Goal: Task Accomplishment & Management: Manage account settings

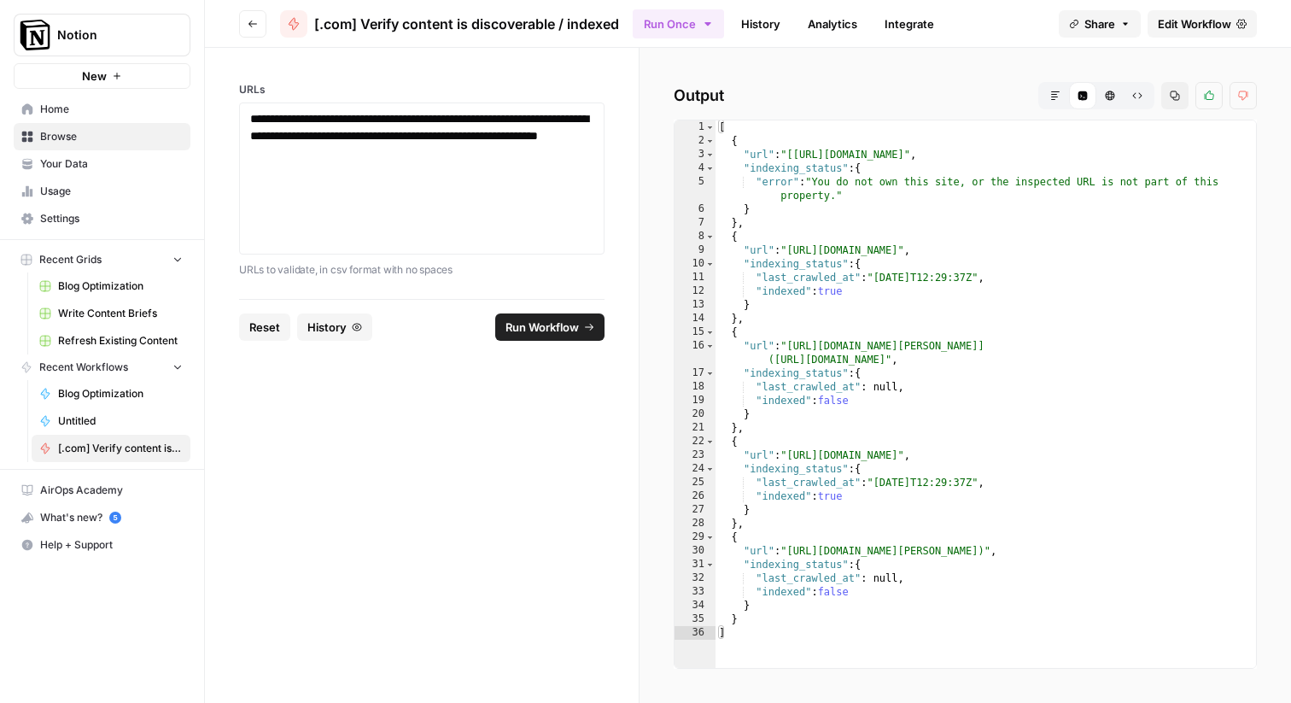
click at [79, 209] on link "Settings" at bounding box center [102, 218] width 177 height 27
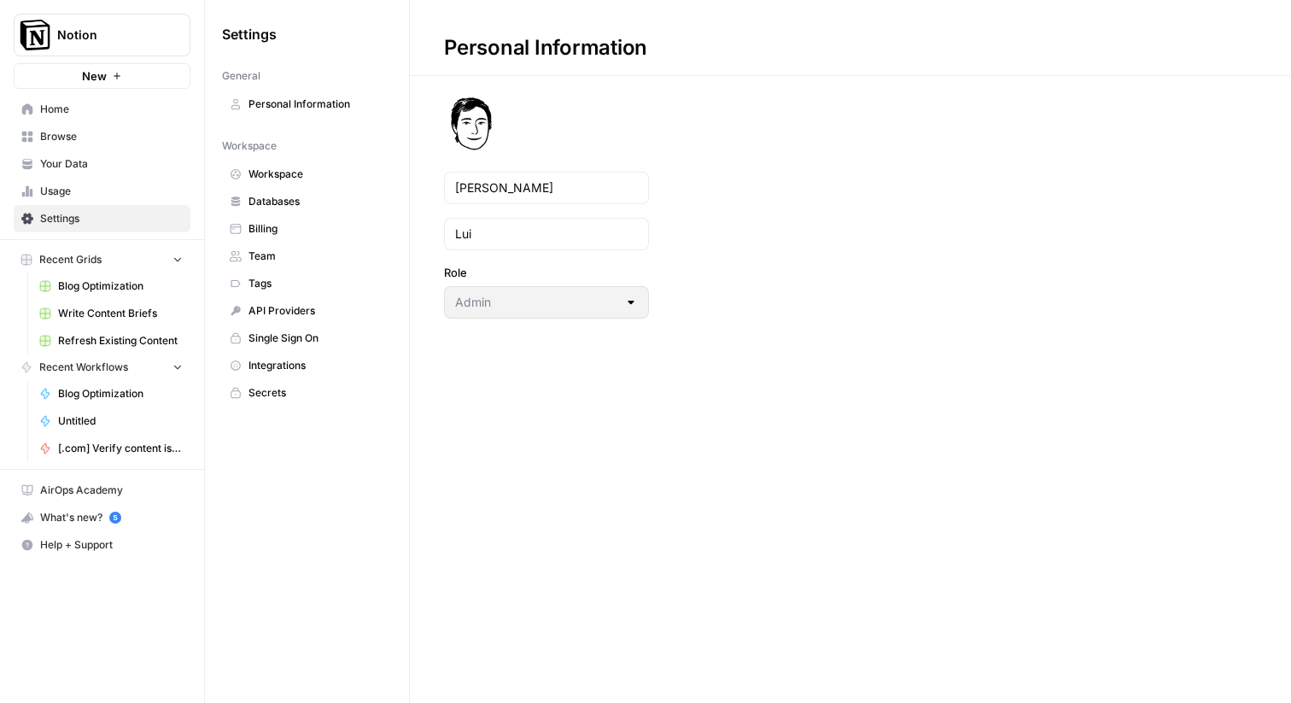
click at [252, 208] on span "Databases" at bounding box center [317, 201] width 136 height 15
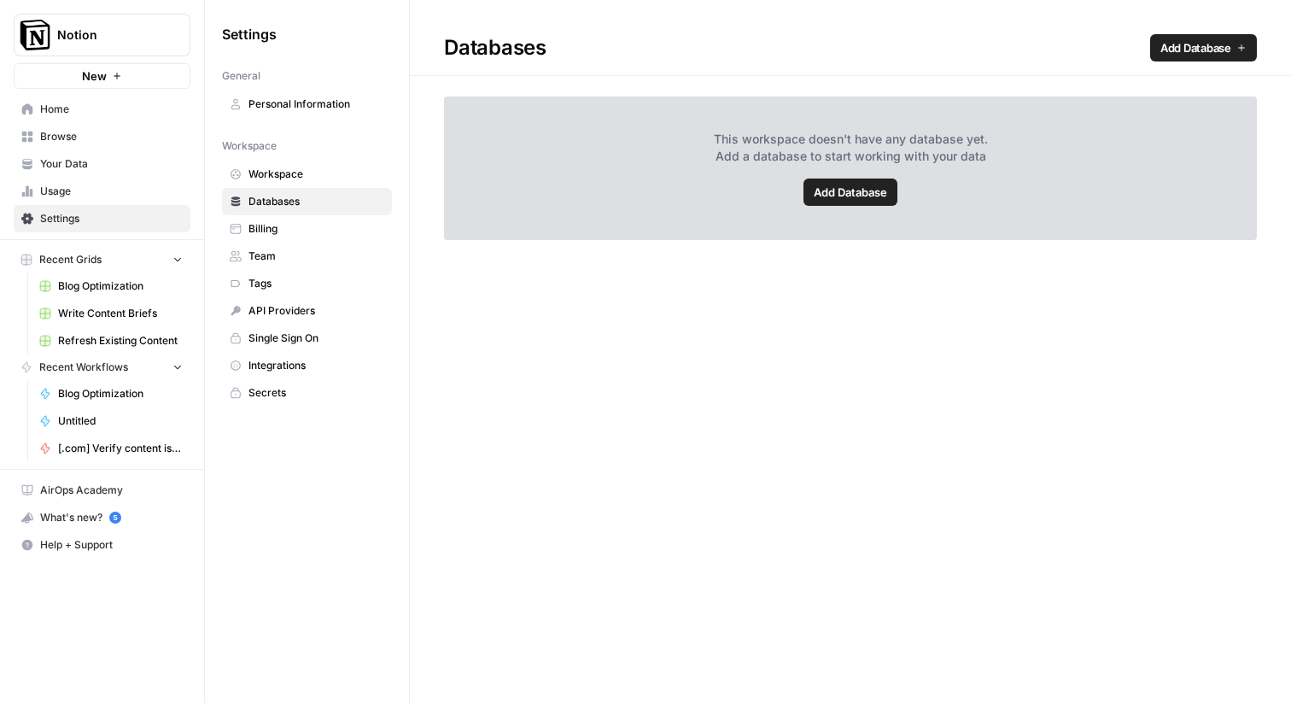
click at [843, 190] on span "Add Database" at bounding box center [850, 192] width 73 height 17
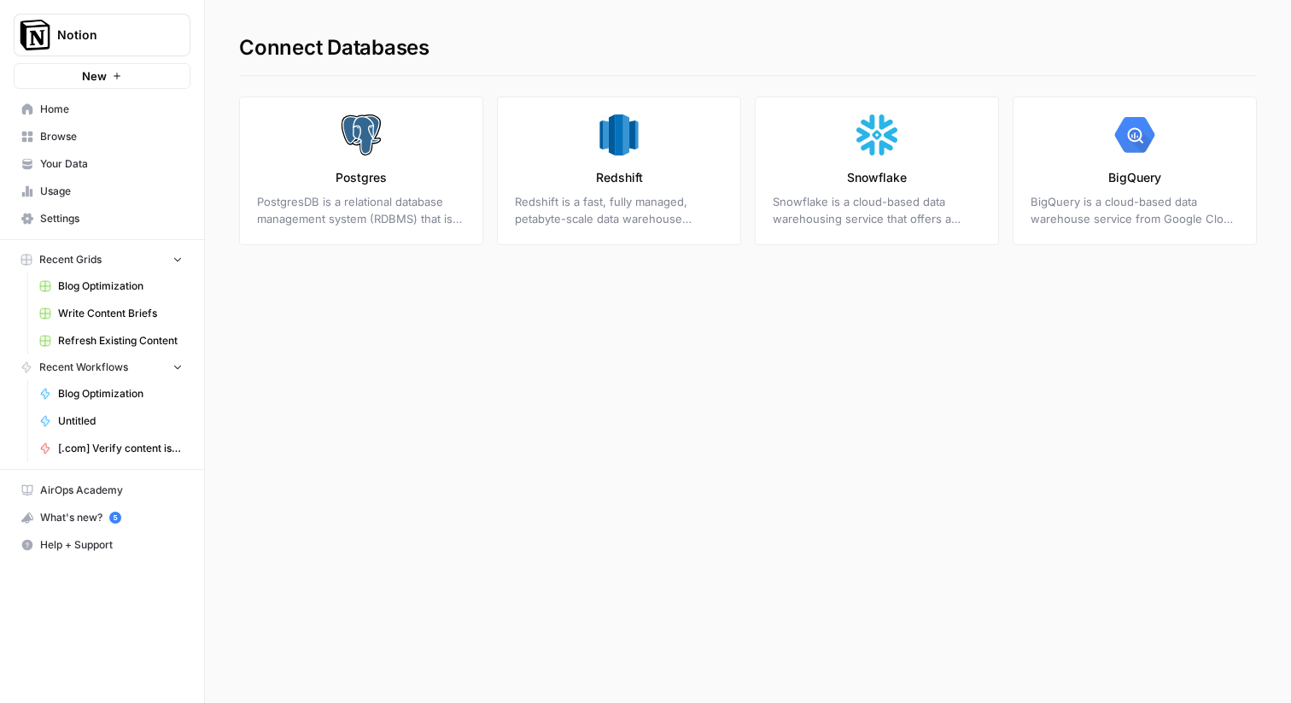
click at [823, 179] on link "Snowflake Snowflake is a cloud-based data warehousing service that offers a uni…" at bounding box center [877, 171] width 244 height 149
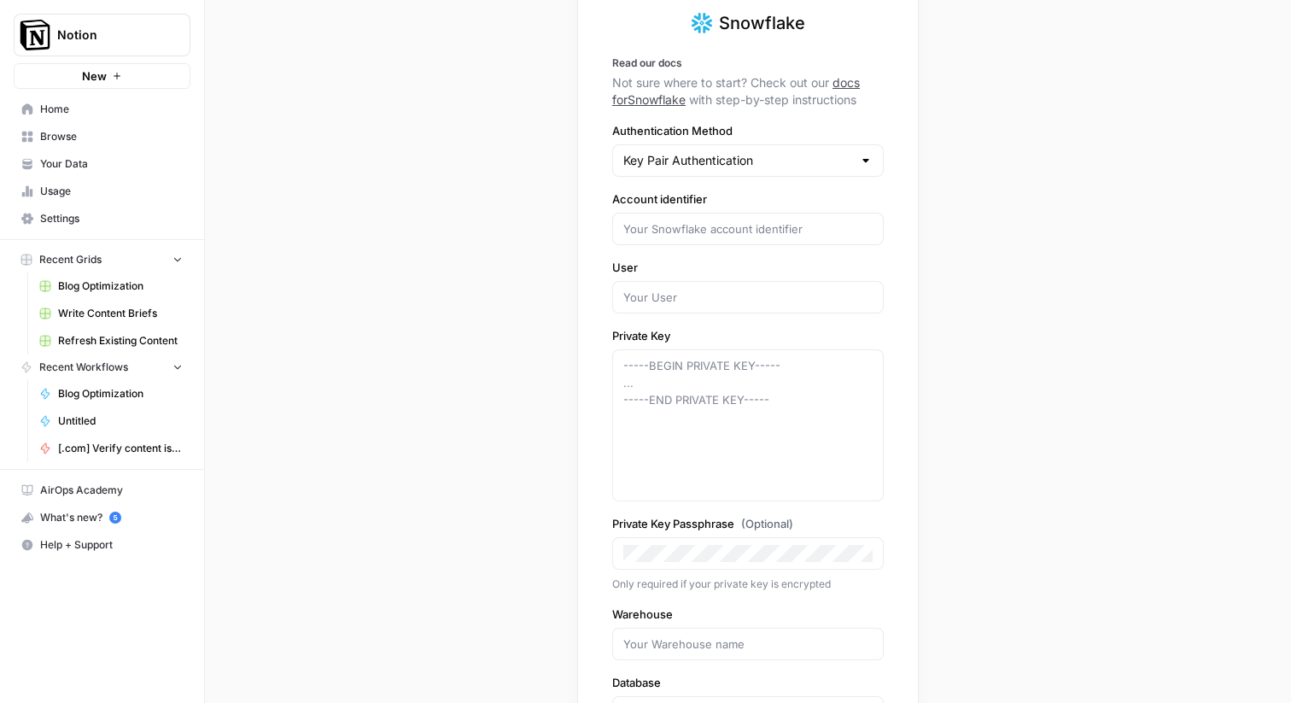
scroll to position [96, 0]
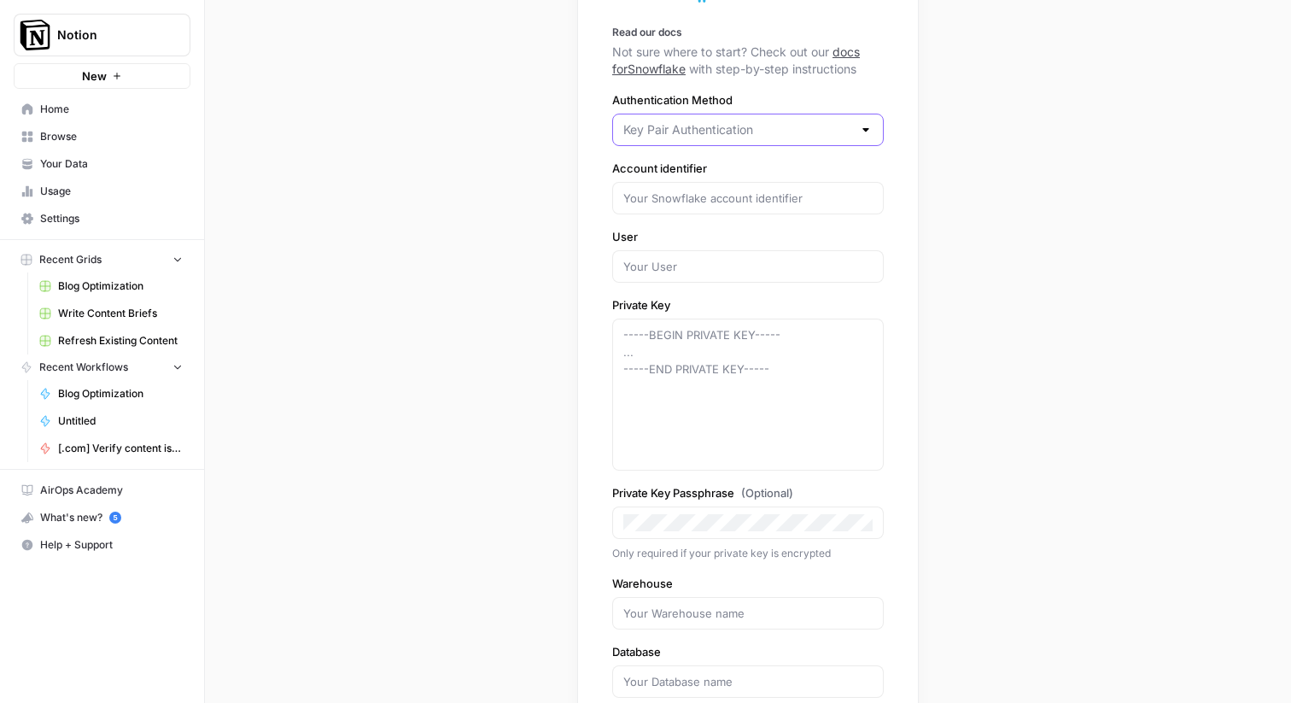
click at [814, 125] on input "Authentication Method" at bounding box center [737, 129] width 229 height 17
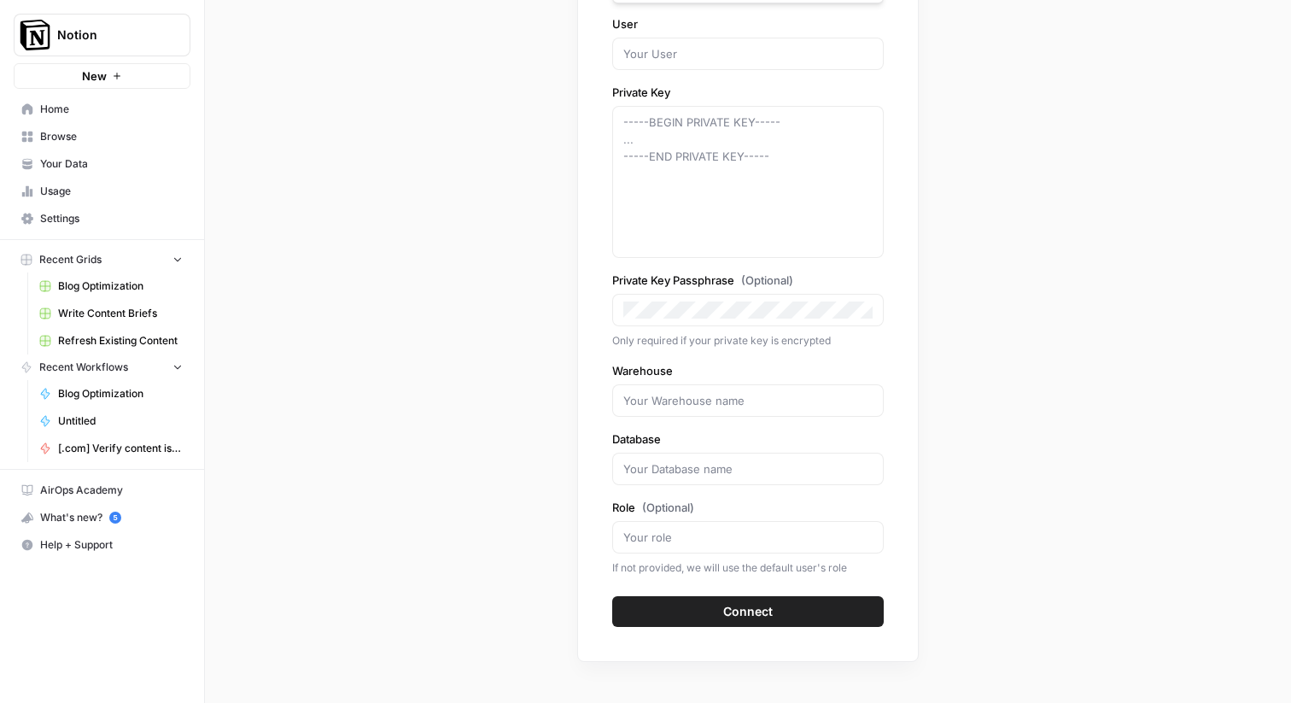
type input "Key Pair Authentication"
click at [1035, 381] on div "Snowflake Read our docs Not sure where to start? Check out our docs for Snowfla…" at bounding box center [748, 351] width 1086 height 703
click at [67, 214] on span "Settings" at bounding box center [111, 218] width 143 height 15
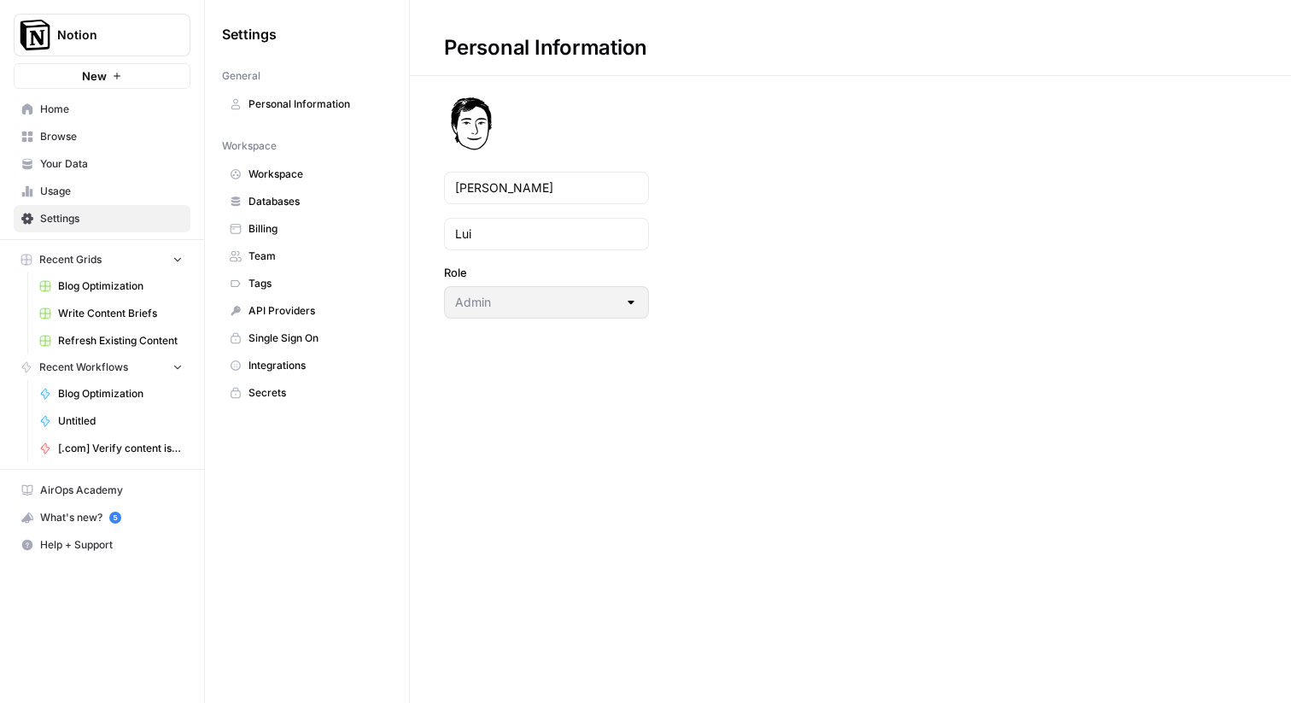
click at [286, 184] on link "Workspace" at bounding box center [307, 174] width 170 height 27
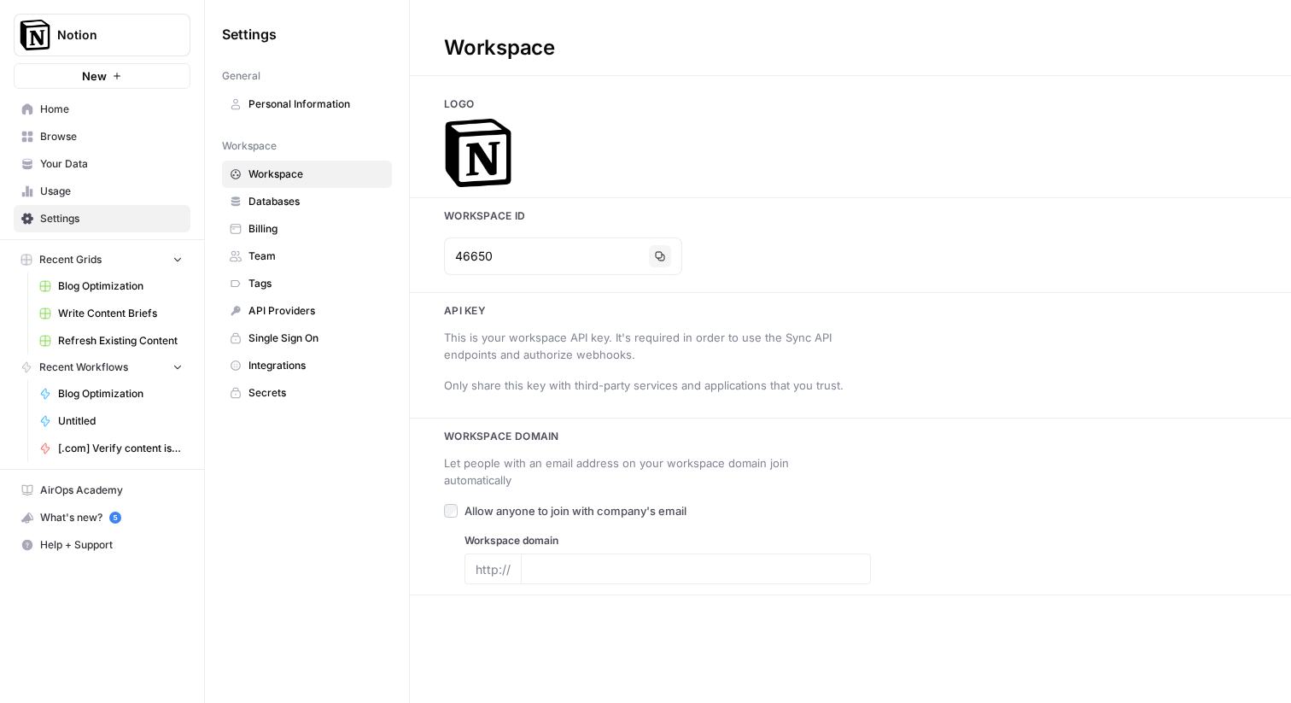
type input "[DOMAIN_NAME]"
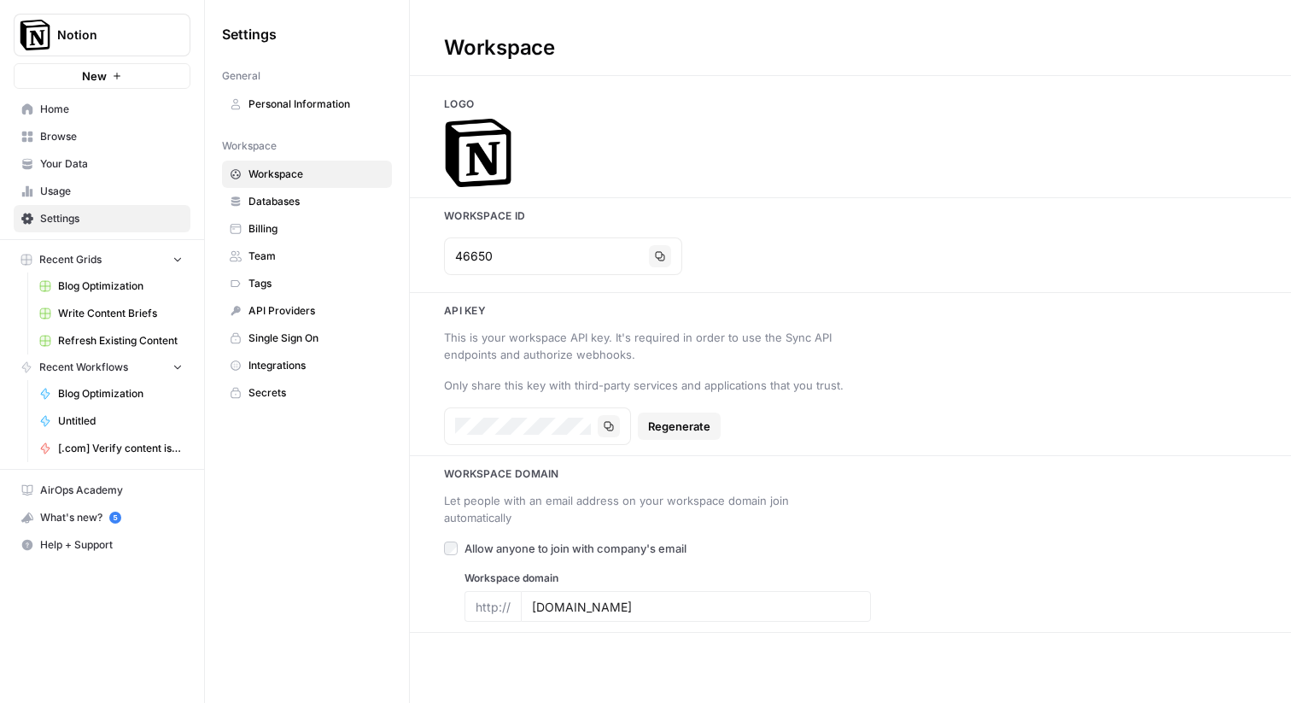
click at [292, 251] on span "Team" at bounding box center [317, 256] width 136 height 15
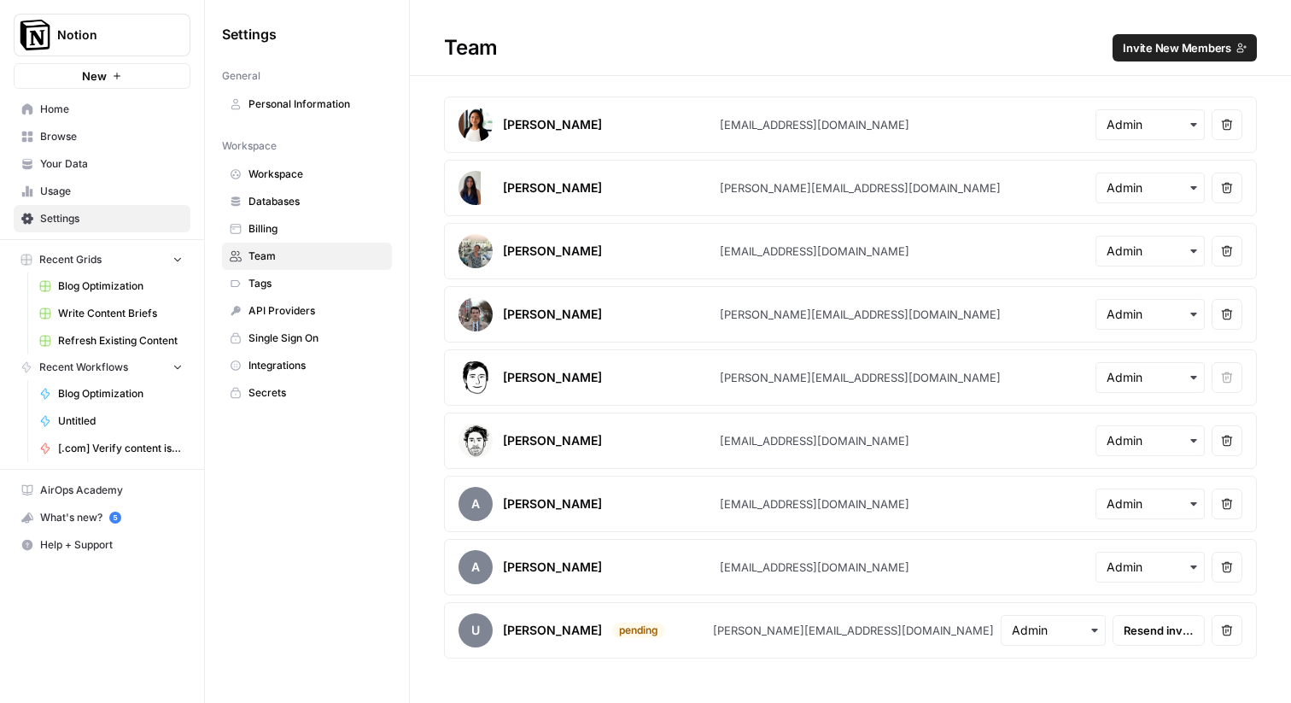
click at [1189, 50] on span "Invite New Members" at bounding box center [1177, 47] width 108 height 17
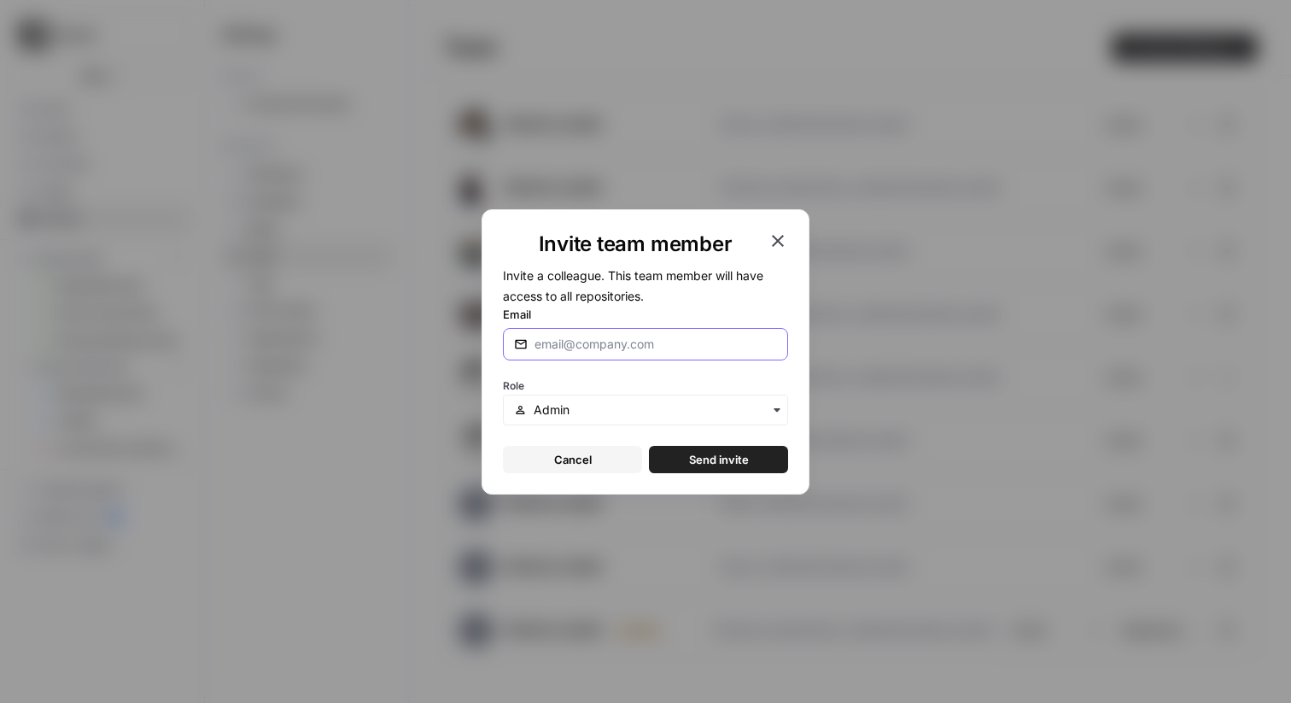
click at [597, 336] on input "Email" at bounding box center [656, 344] width 243 height 17
paste input "[EMAIL_ADDRESS][DOMAIN_NAME]"
type input "[EMAIL_ADDRESS][DOMAIN_NAME]"
click at [705, 467] on button "Send invite" at bounding box center [718, 459] width 139 height 27
